Goal: Transaction & Acquisition: Purchase product/service

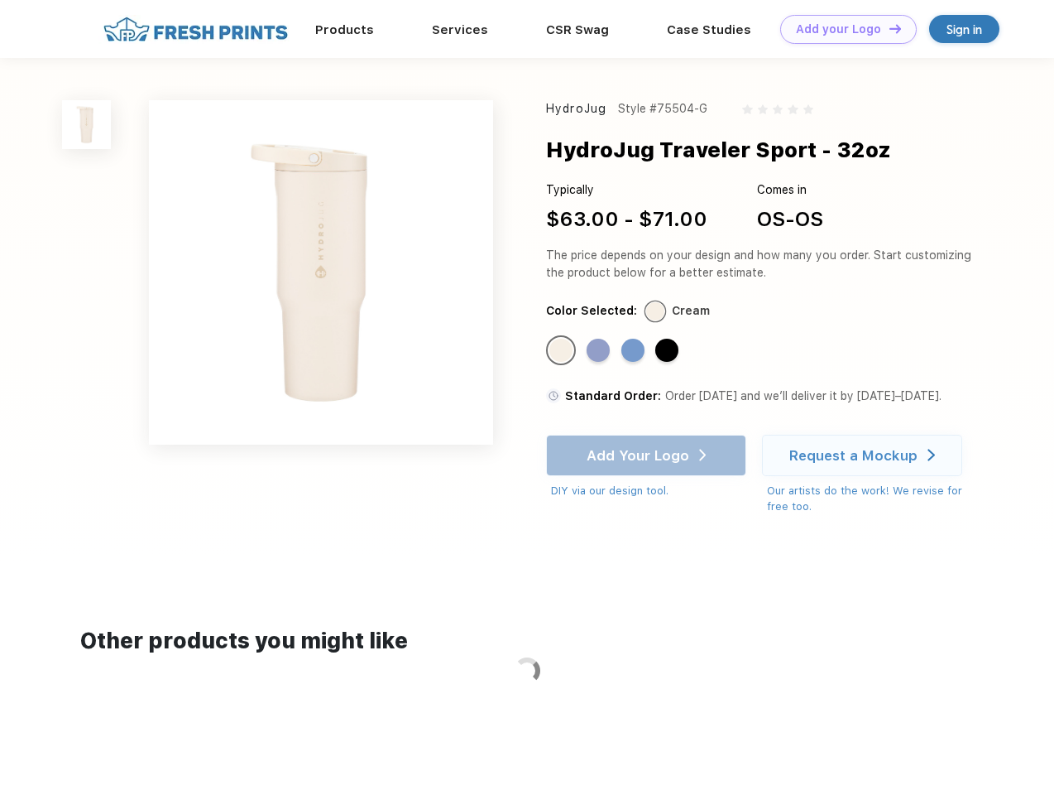
click at [843, 29] on link "Add your Logo Design Tool" at bounding box center [848, 29] width 137 height 29
click at [0, 0] on div "Design Tool" at bounding box center [0, 0] width 0 height 0
click at [888, 28] on link "Add your Logo Design Tool" at bounding box center [848, 29] width 137 height 29
click at [87, 124] on img at bounding box center [86, 124] width 49 height 49
click at [563, 351] on div "Standard Color" at bounding box center [561, 350] width 23 height 23
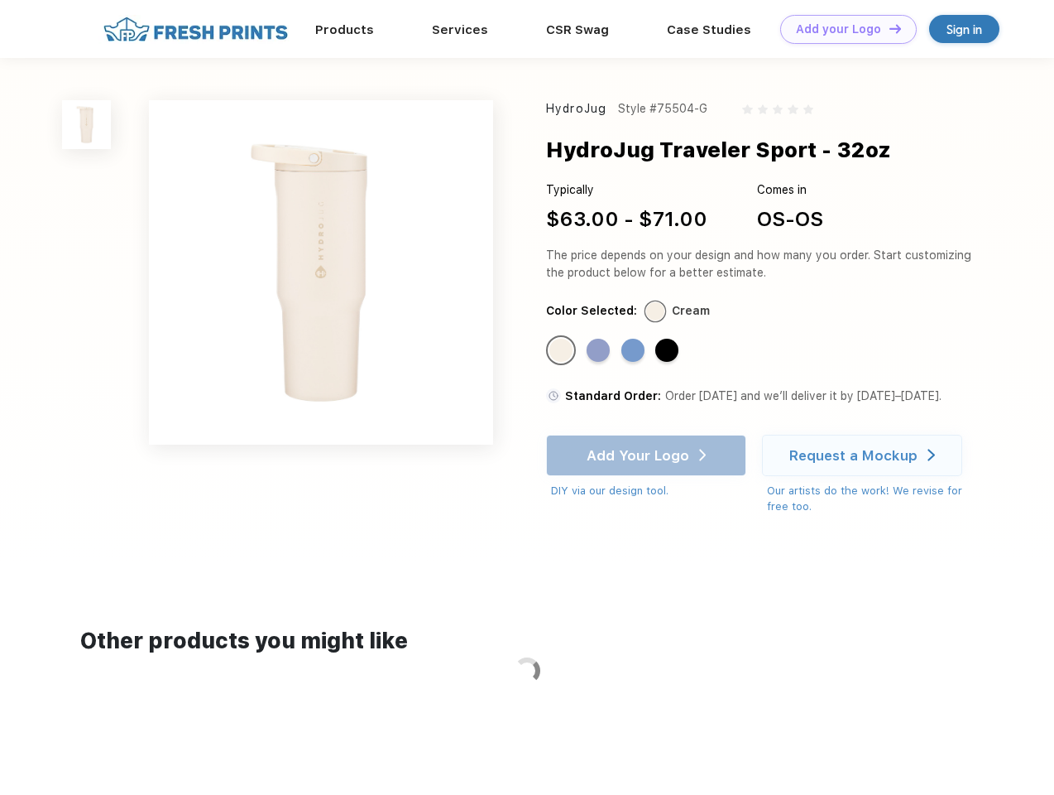
click at [600, 351] on div "Standard Color" at bounding box center [598, 350] width 23 height 23
click at [635, 351] on div "Standard Color" at bounding box center [633, 350] width 23 height 23
click at [669, 351] on div "Standard Color" at bounding box center [666, 350] width 23 height 23
click at [648, 455] on div "Add Your Logo DIY via our design tool. Ah shoot! This product isn't up in our d…" at bounding box center [646, 467] width 200 height 65
click at [865, 455] on div "Request a Mockup" at bounding box center [854, 455] width 128 height 17
